Goal: Information Seeking & Learning: Check status

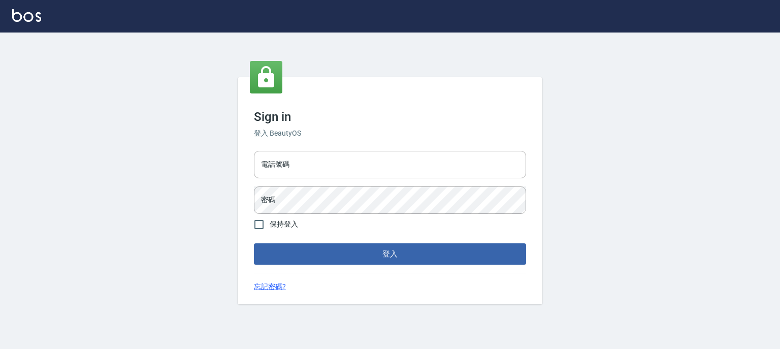
type input "0952331713"
click at [347, 254] on button "登入" at bounding box center [390, 253] width 272 height 21
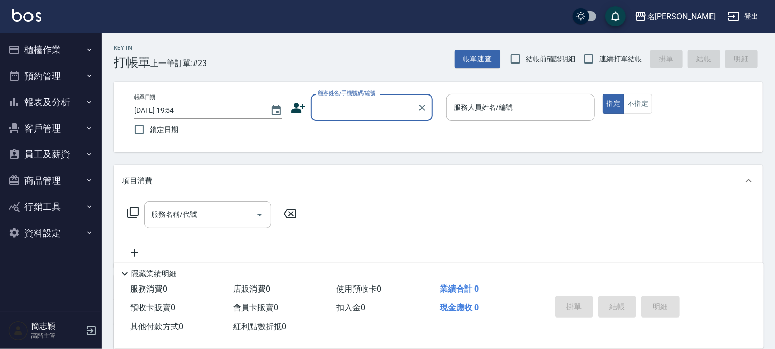
click at [89, 100] on icon "button" at bounding box center [89, 102] width 8 height 8
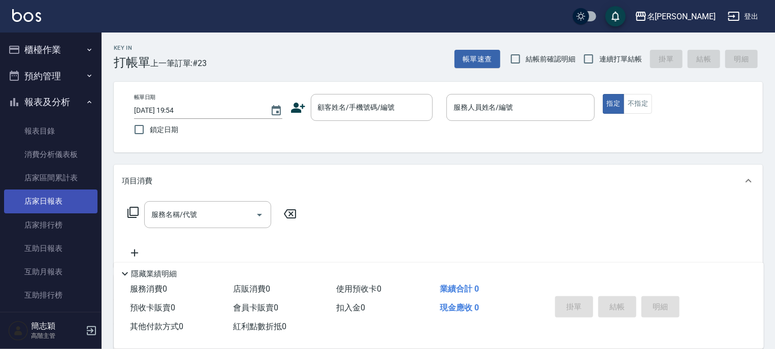
click at [52, 198] on link "店家日報表" at bounding box center [50, 201] width 93 height 23
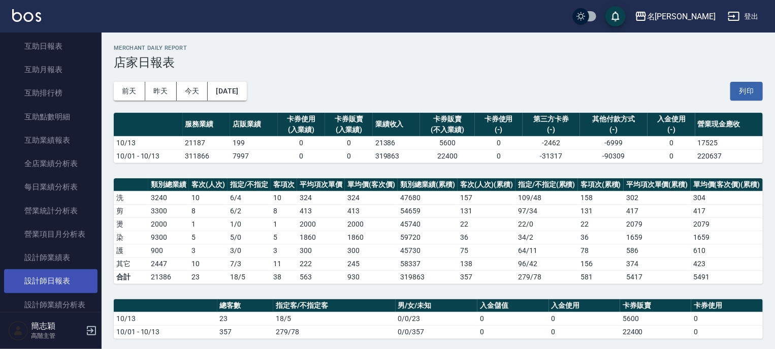
scroll to position [203, 0]
click at [52, 277] on link "設計師日報表" at bounding box center [50, 279] width 93 height 23
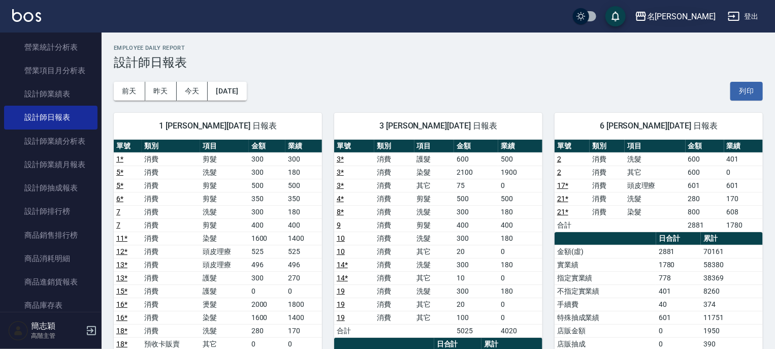
click at [646, 20] on icon "button" at bounding box center [641, 16] width 10 height 9
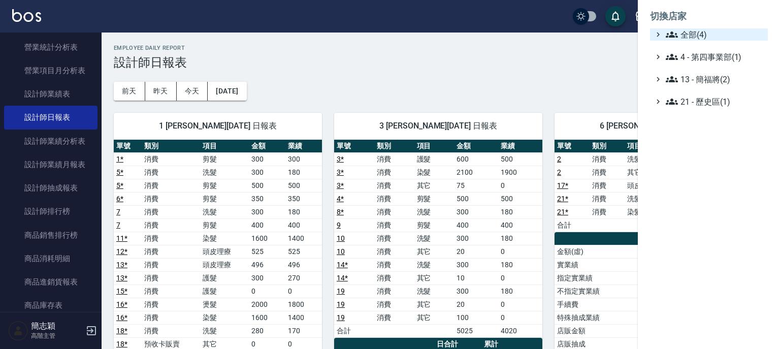
click at [675, 32] on icon at bounding box center [672, 34] width 12 height 12
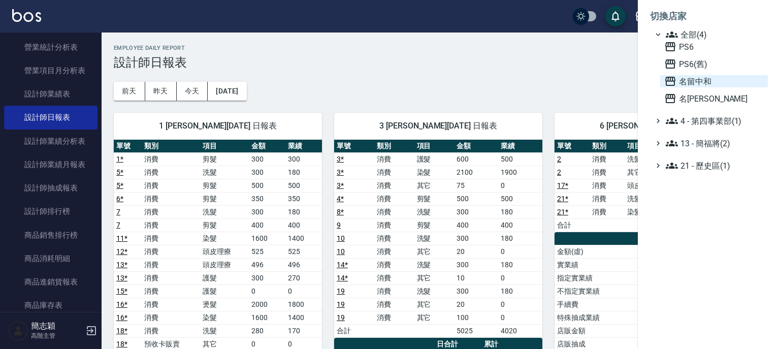
click at [671, 80] on icon at bounding box center [671, 81] width 10 height 9
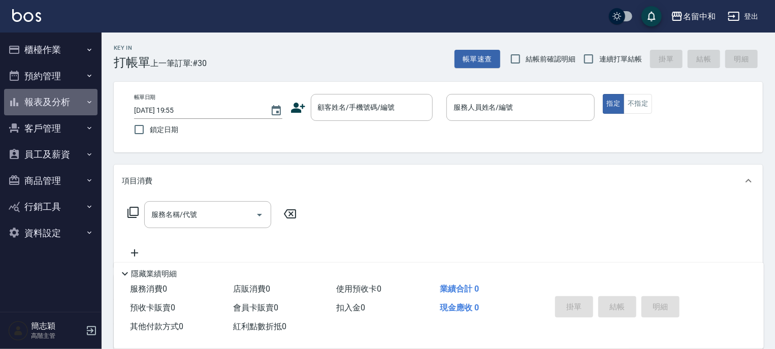
click at [89, 102] on icon "button" at bounding box center [89, 102] width 4 height 3
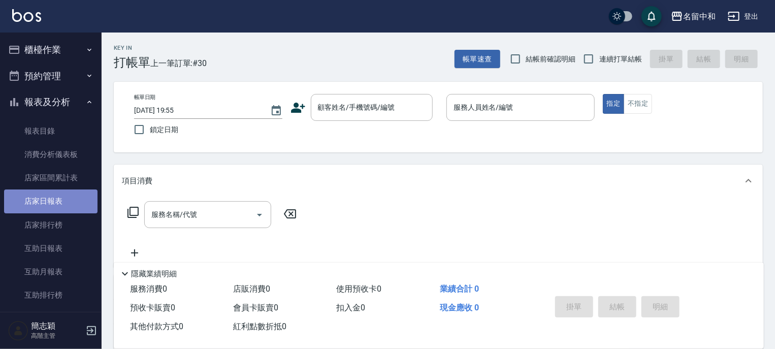
click at [53, 200] on link "店家日報表" at bounding box center [50, 201] width 93 height 23
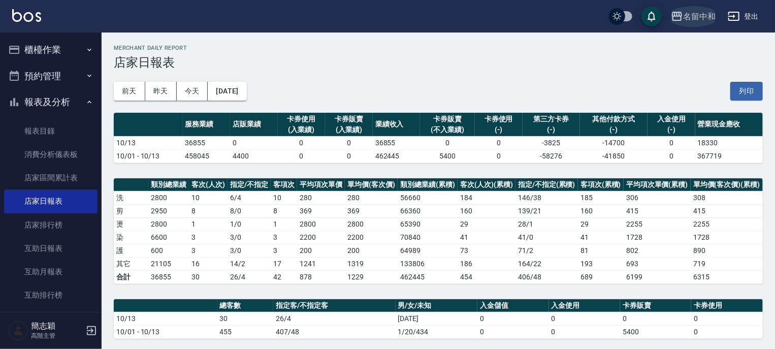
click at [671, 17] on icon "button" at bounding box center [677, 16] width 12 height 12
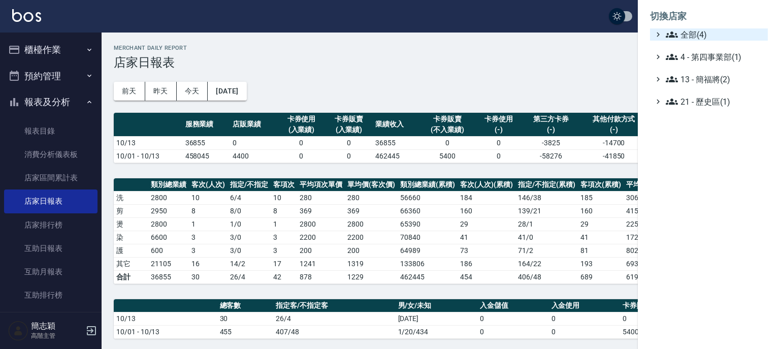
click at [669, 30] on icon at bounding box center [672, 34] width 12 height 12
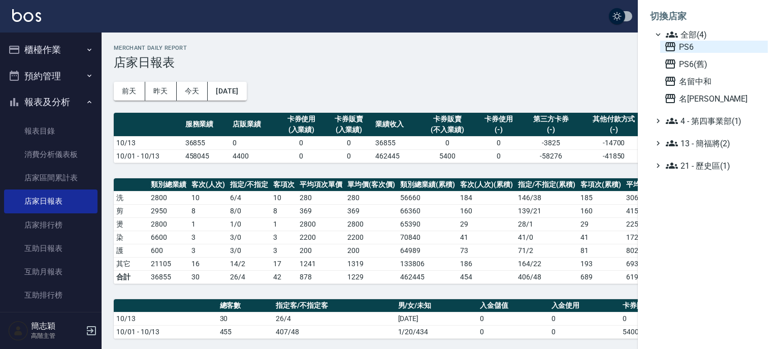
click at [665, 42] on icon at bounding box center [671, 47] width 12 height 12
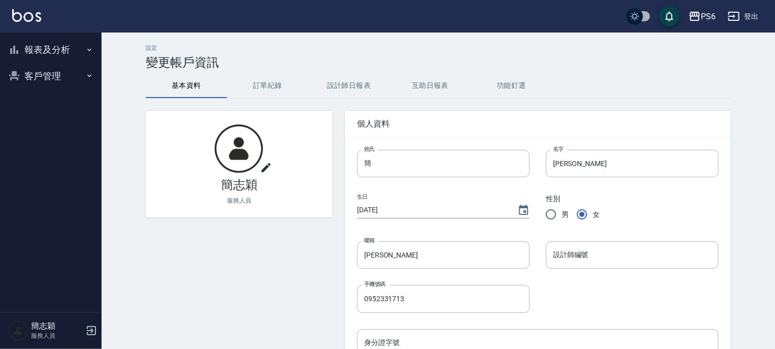
click at [87, 48] on icon "button" at bounding box center [89, 50] width 8 height 8
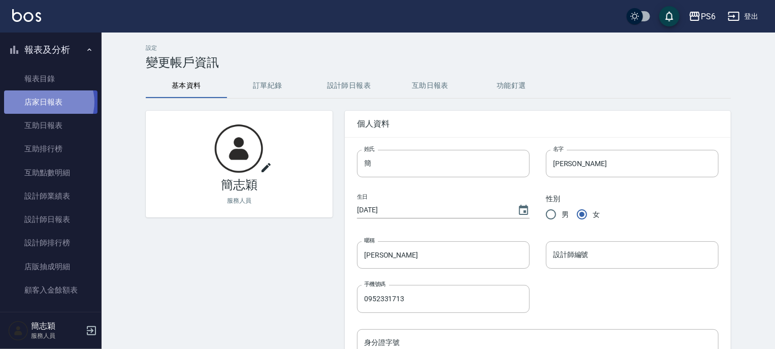
click at [47, 102] on link "店家日報表" at bounding box center [50, 101] width 93 height 23
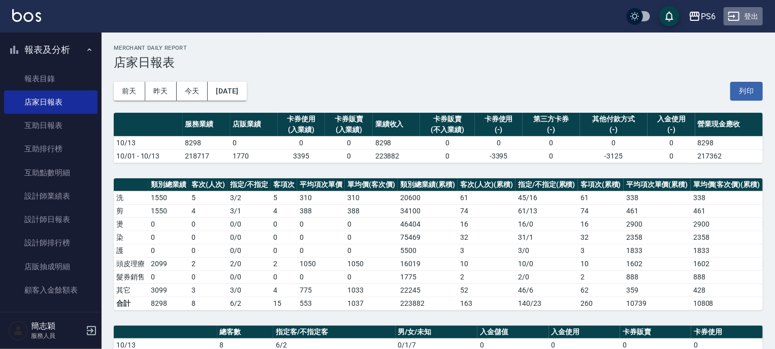
click at [745, 16] on button "登出" at bounding box center [743, 16] width 39 height 19
